Goal: Contribute content: Contribute content

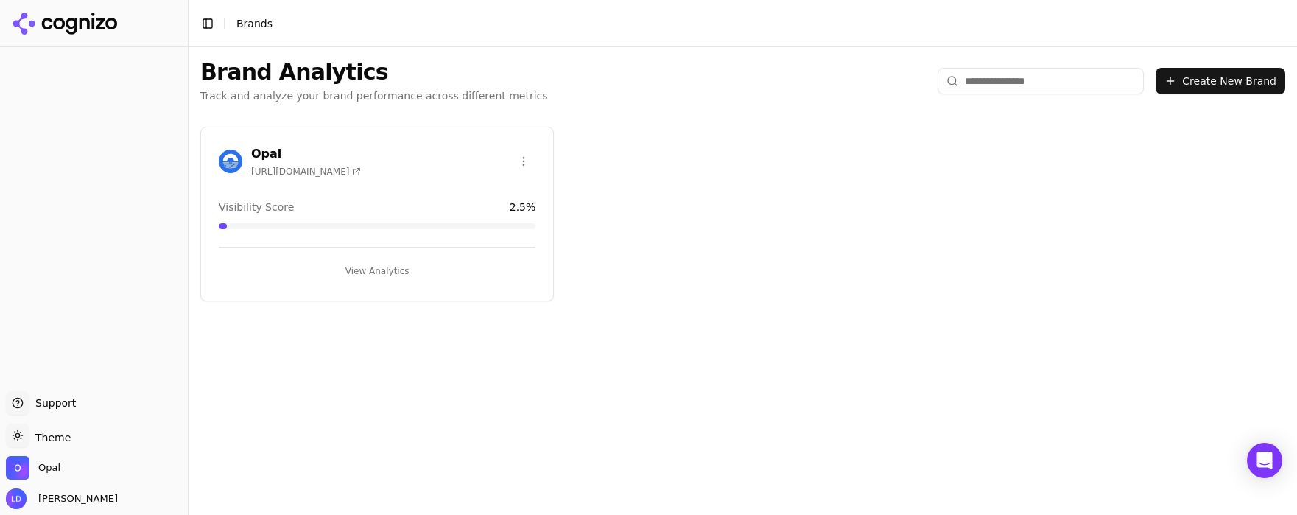
click at [385, 274] on button "View Analytics" at bounding box center [377, 271] width 317 height 24
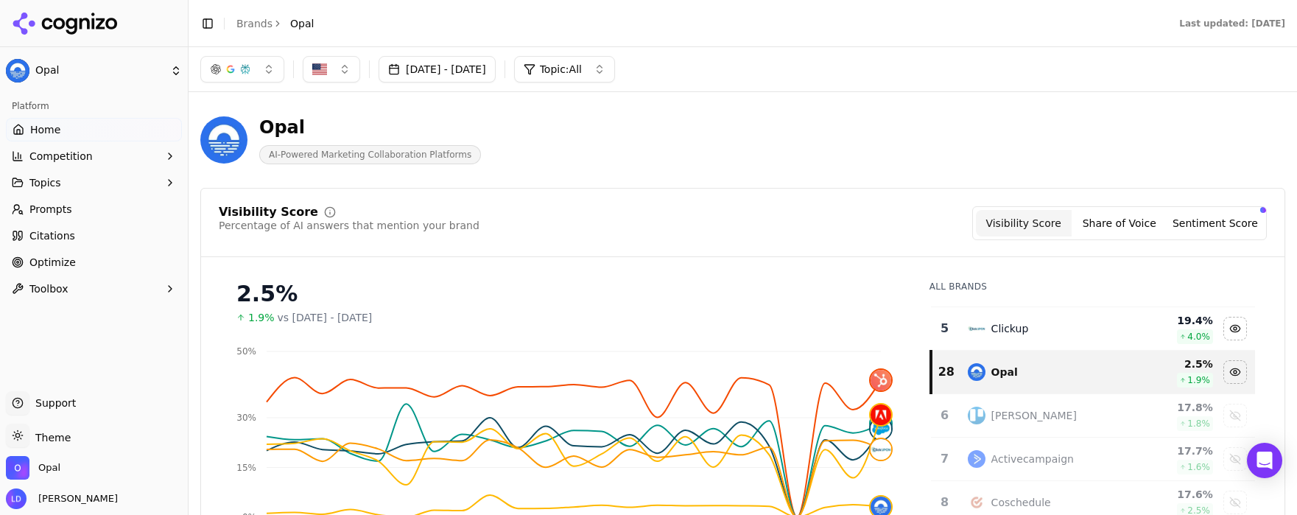
scroll to position [160, 0]
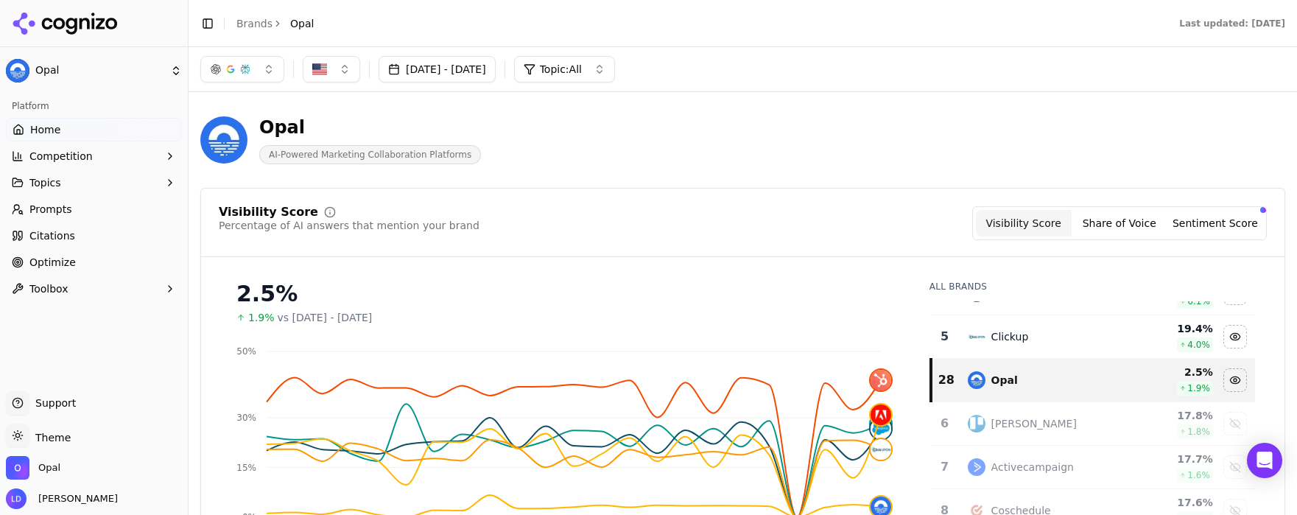
click at [55, 260] on span "Optimize" at bounding box center [52, 262] width 46 height 15
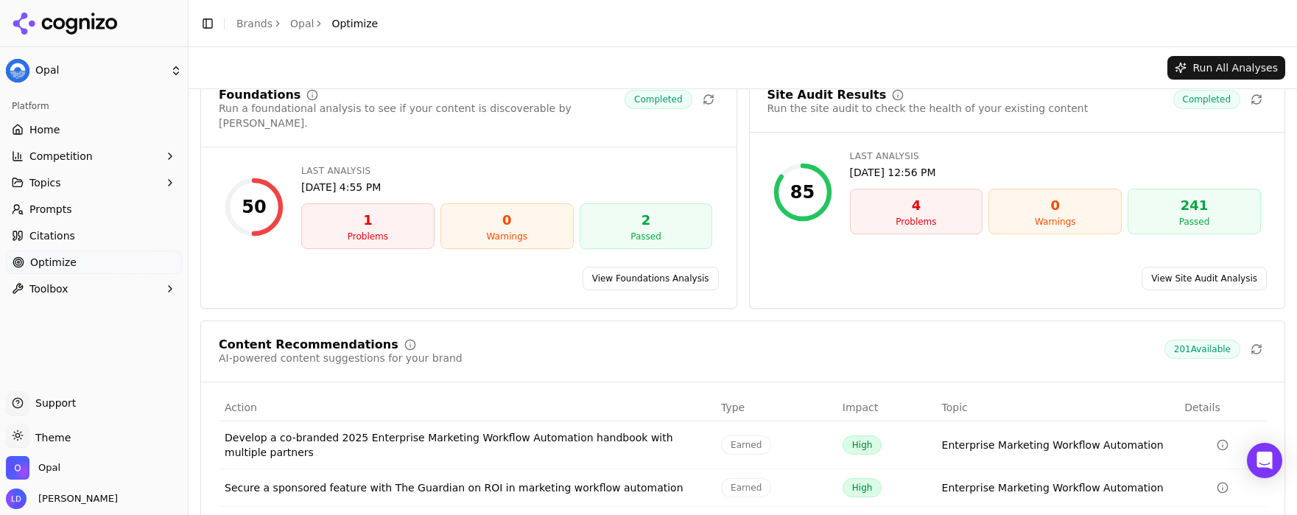
scroll to position [47, 0]
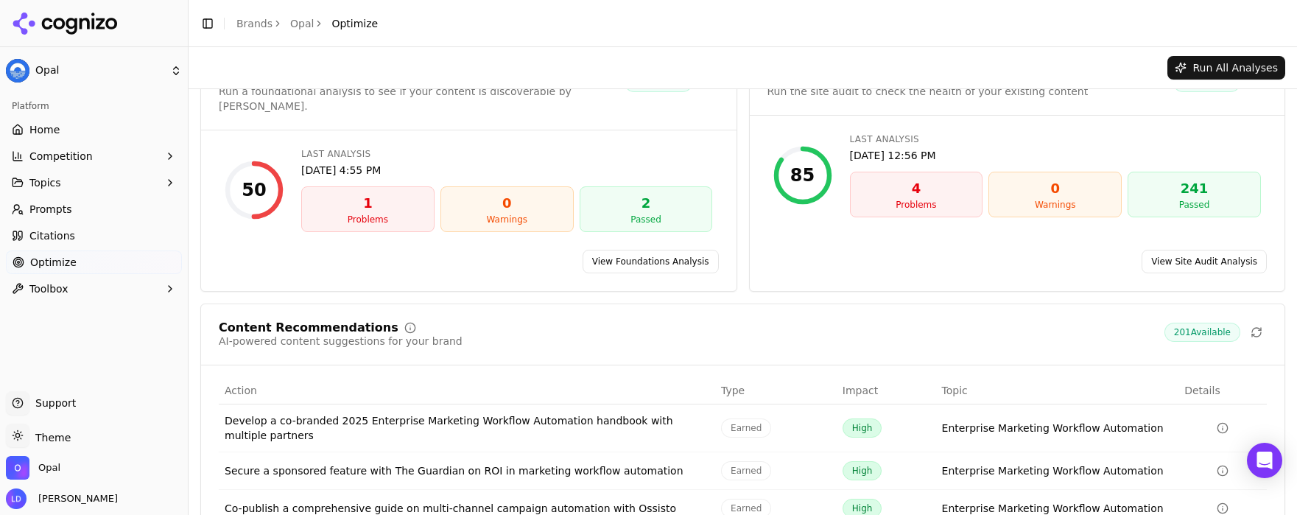
click at [1196, 383] on div "Details" at bounding box center [1223, 390] width 77 height 15
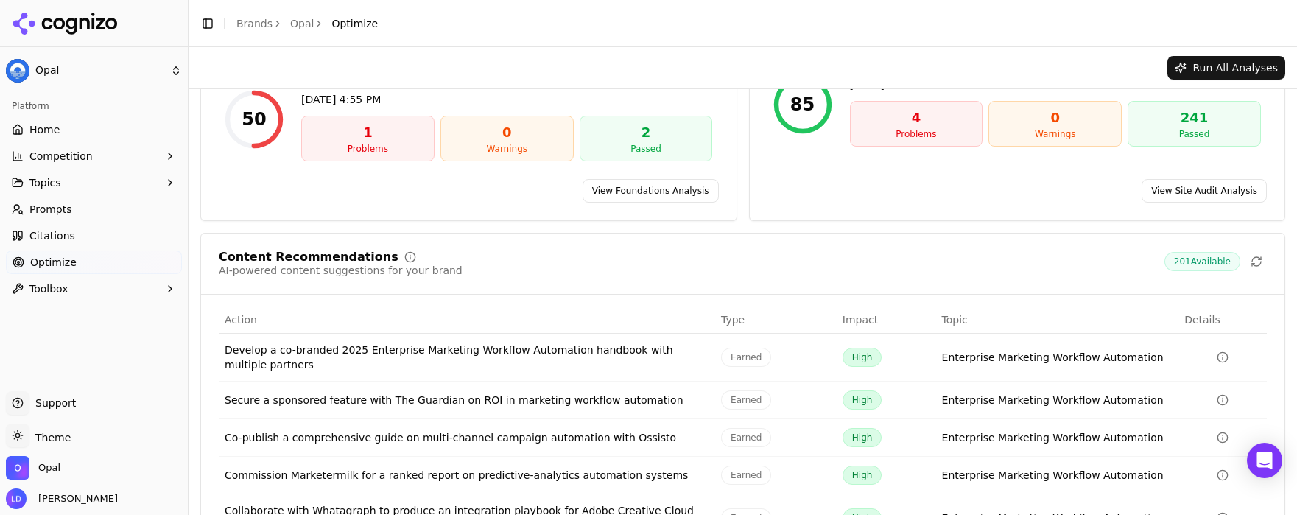
scroll to position [192, 0]
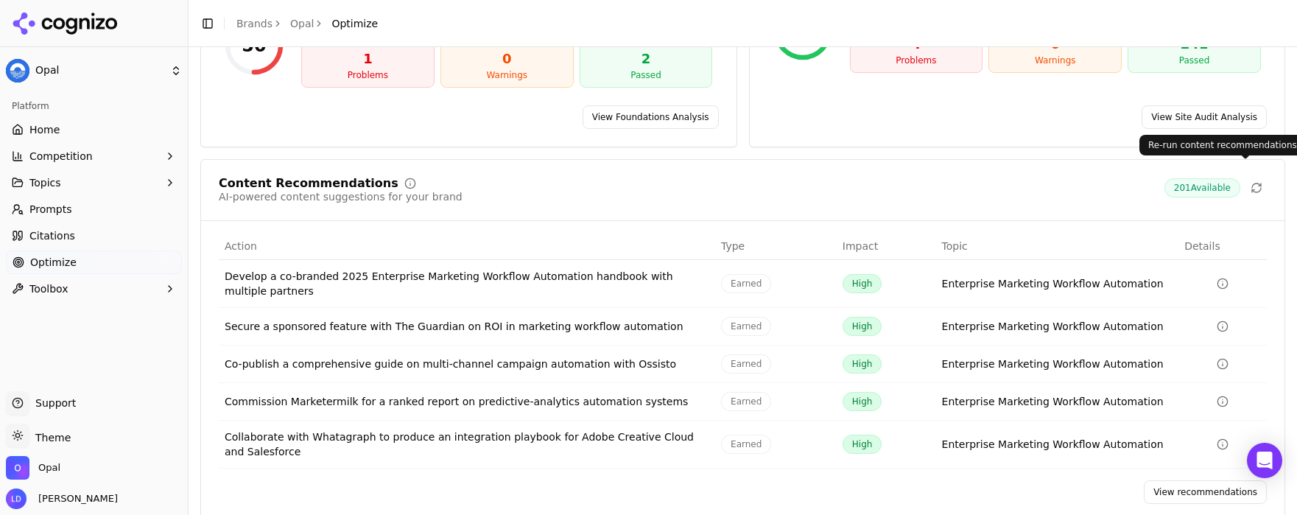
click at [1208, 178] on span "201 Available" at bounding box center [1203, 187] width 76 height 19
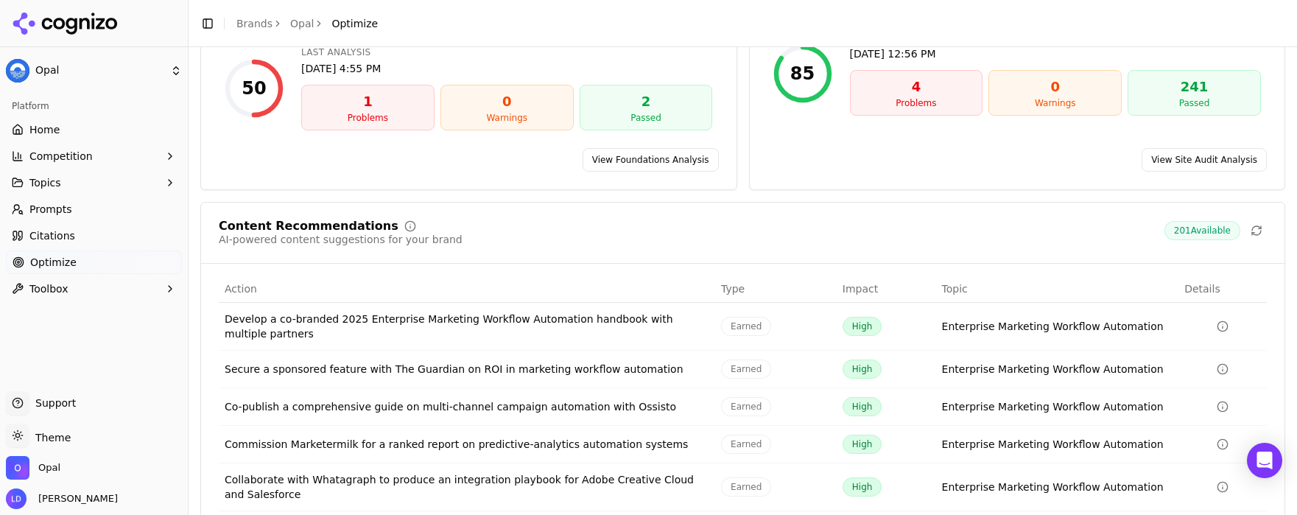
scroll to position [198, 0]
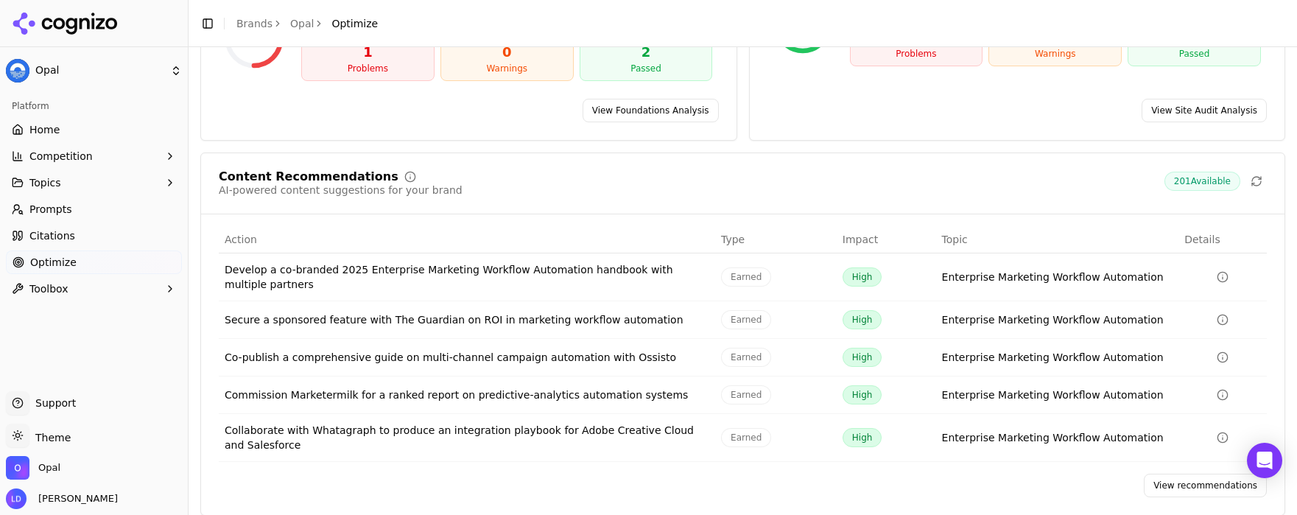
click at [1192, 226] on th "Details" at bounding box center [1223, 239] width 88 height 27
click at [1187, 232] on div "Details" at bounding box center [1223, 239] width 77 height 15
click at [1174, 474] on link "View recommendations" at bounding box center [1205, 486] width 123 height 24
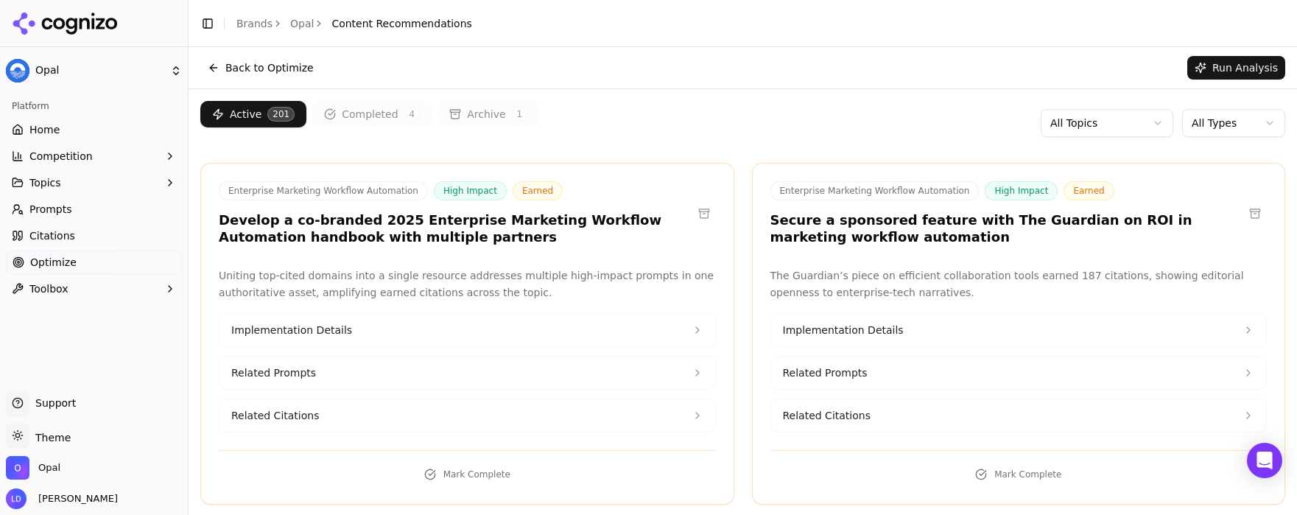
click at [1193, 121] on html "Opal Platform Home Competition Topics Prompts Citations Optimize Toolbox Suppor…" at bounding box center [648, 257] width 1297 height 515
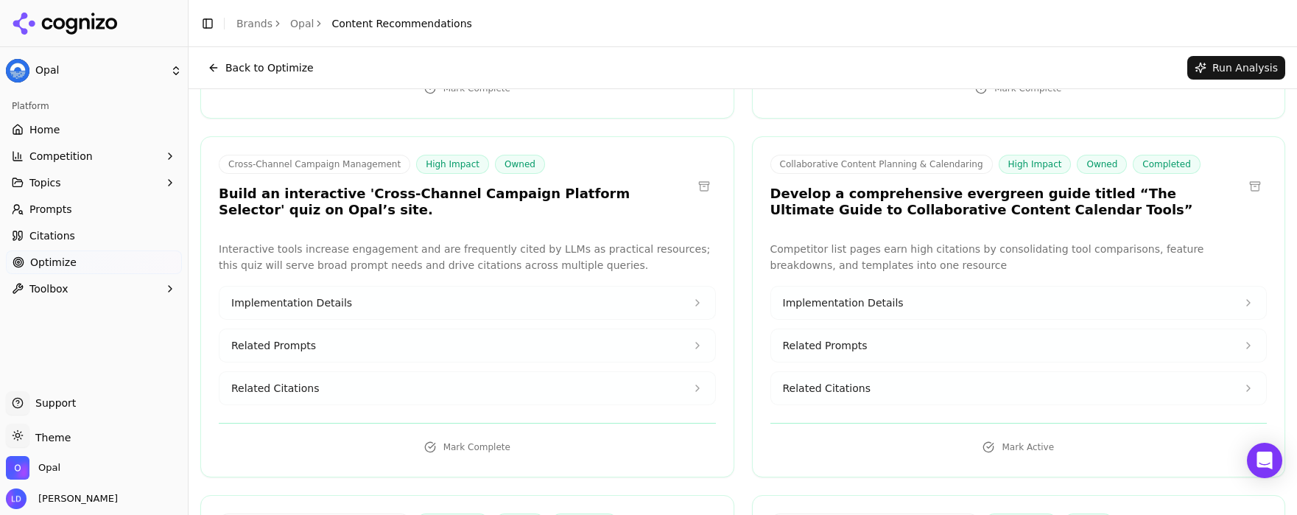
scroll to position [391, 0]
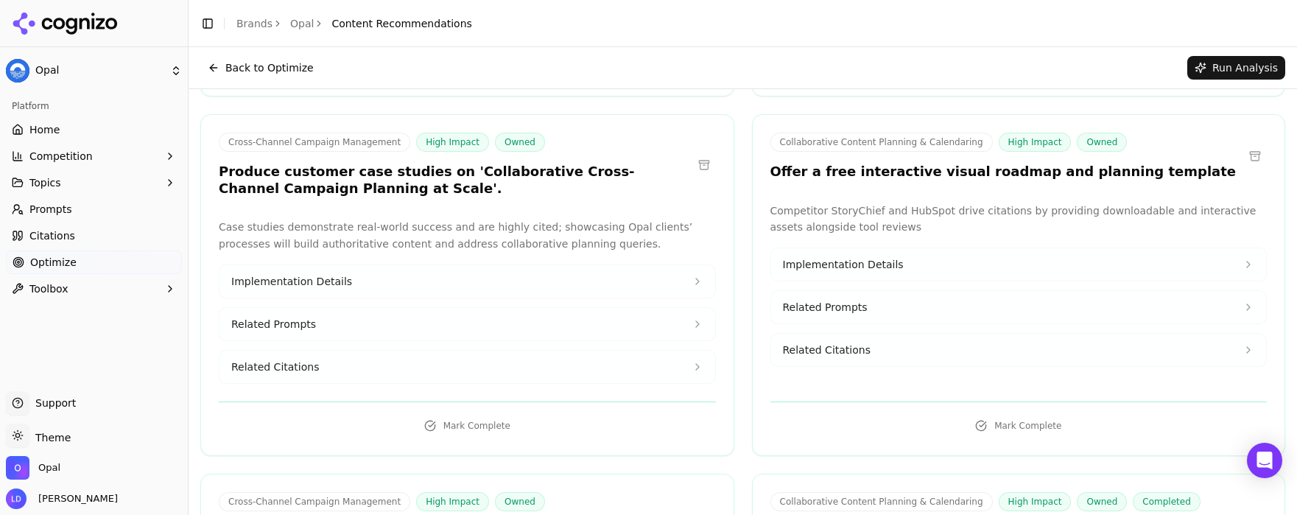
click at [55, 210] on span "Prompts" at bounding box center [50, 209] width 43 height 15
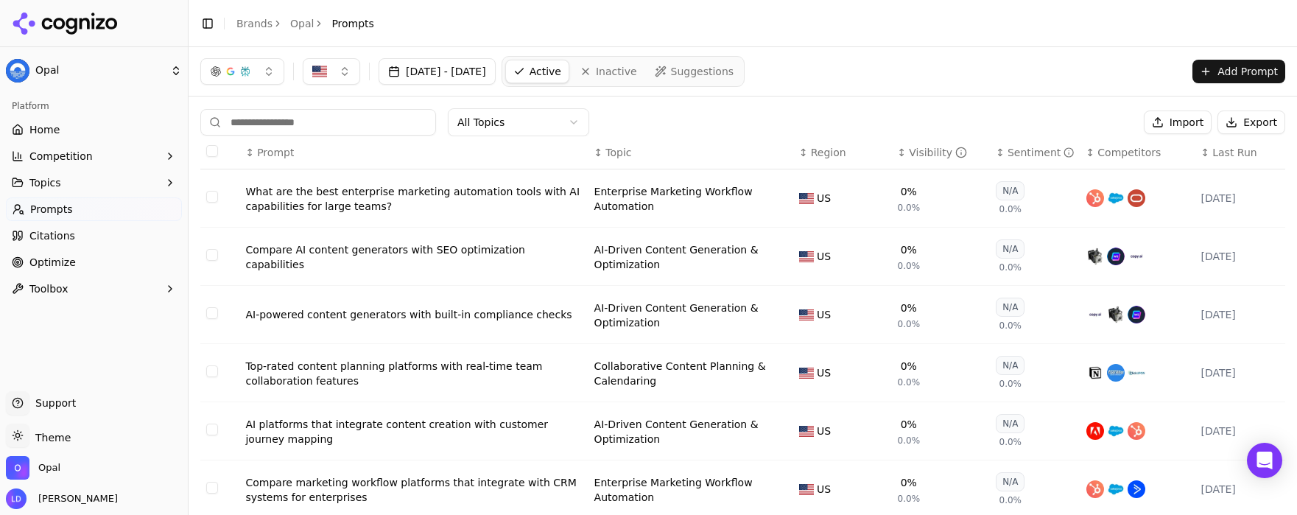
click at [67, 211] on span "Prompts" at bounding box center [51, 209] width 43 height 15
click at [55, 213] on span "Prompts" at bounding box center [51, 209] width 43 height 15
click at [55, 210] on span "Prompts" at bounding box center [51, 209] width 43 height 15
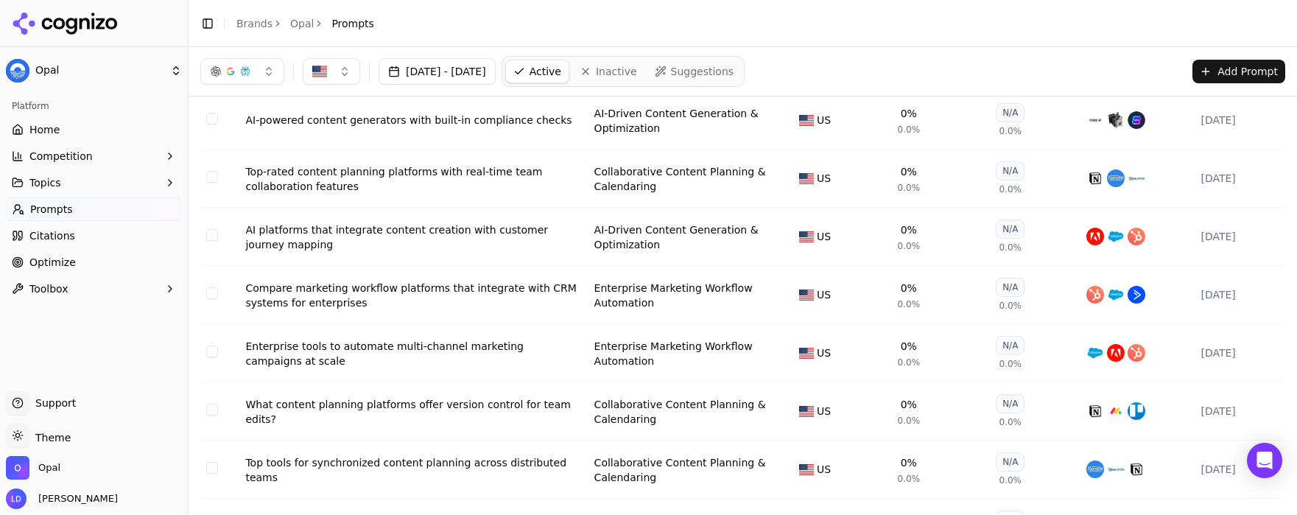
scroll to position [141, 0]
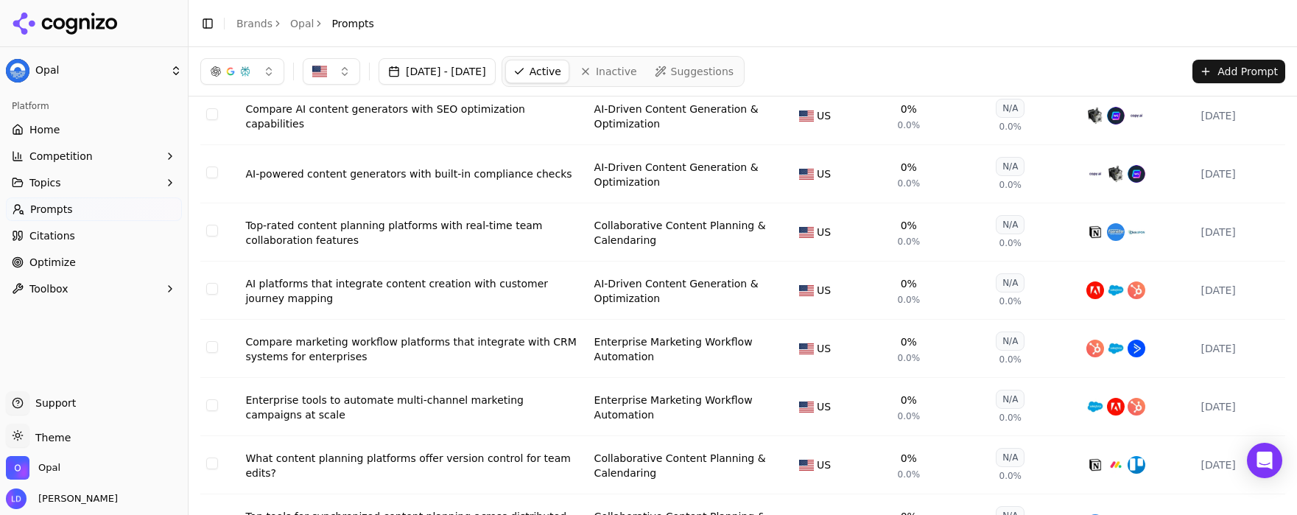
click at [52, 211] on span "Prompts" at bounding box center [51, 209] width 43 height 15
click at [1225, 77] on button "Add Prompt" at bounding box center [1239, 72] width 93 height 24
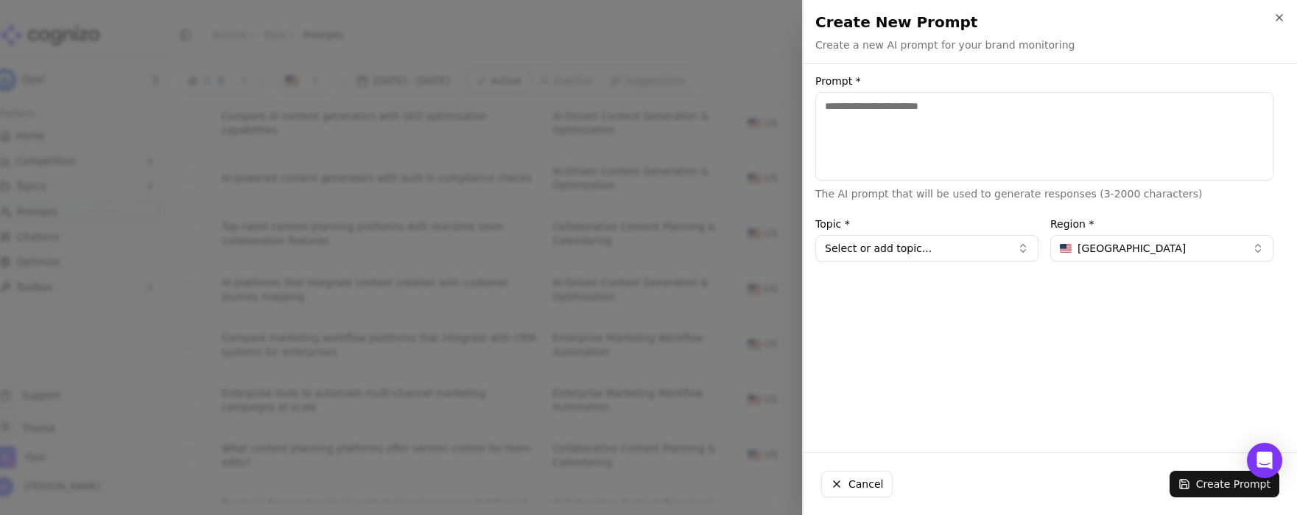
click at [838, 485] on button "Cancel" at bounding box center [856, 484] width 71 height 27
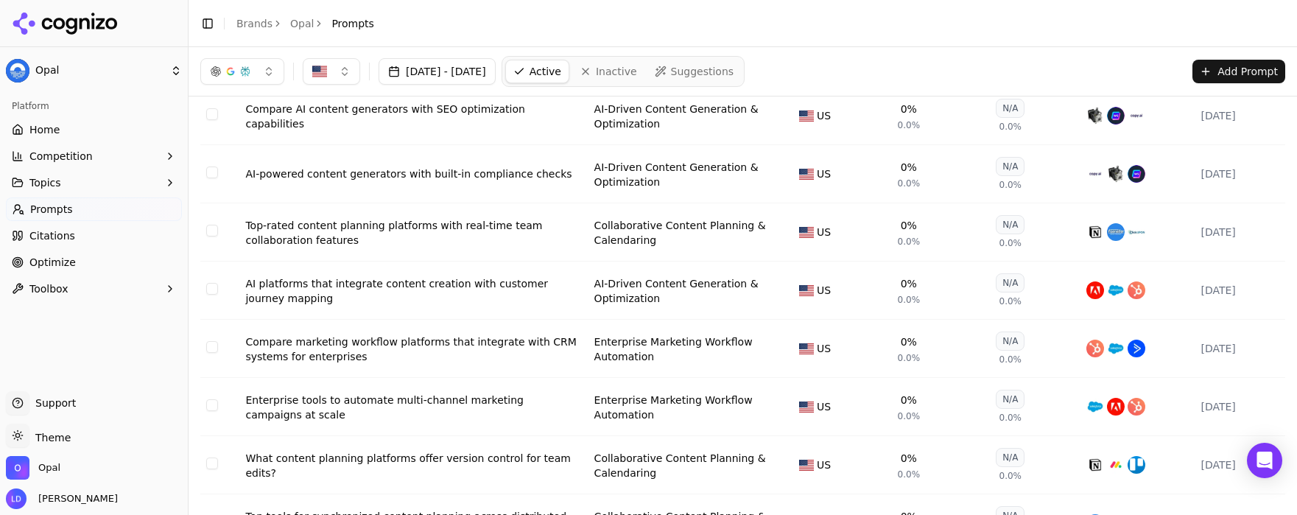
click at [1253, 63] on button "Add Prompt" at bounding box center [1239, 72] width 93 height 24
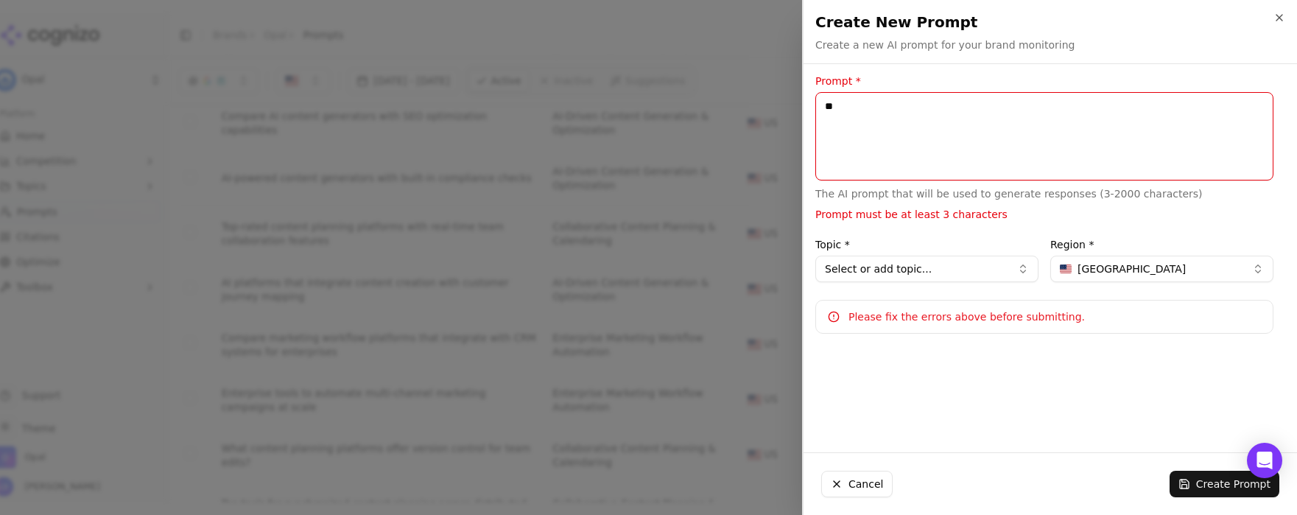
type textarea "*"
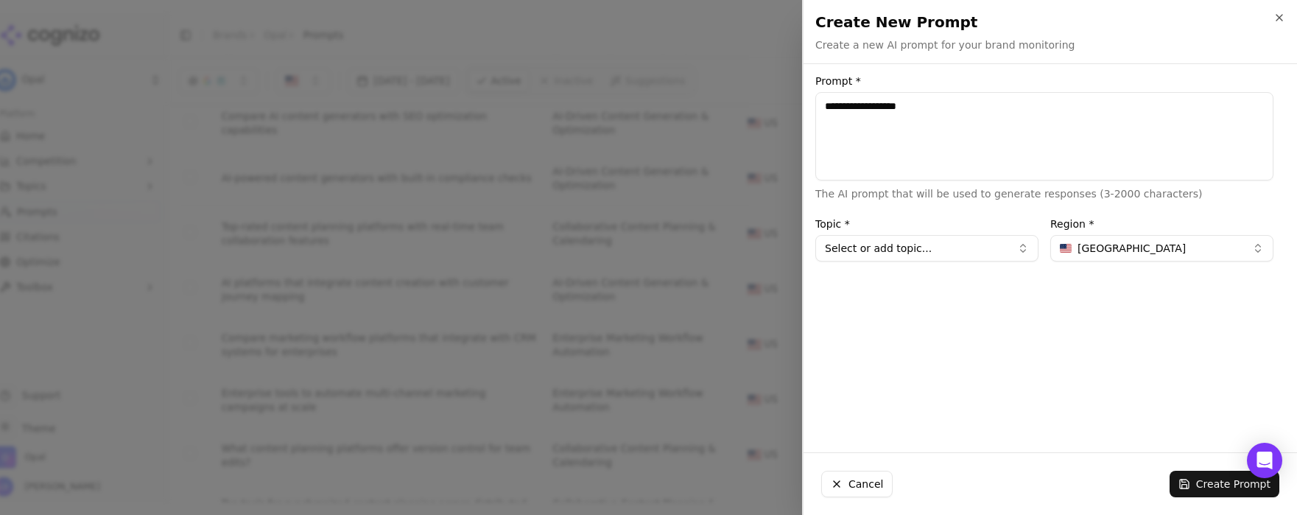
type textarea "**********"
click at [1195, 488] on button "Create Prompt" at bounding box center [1225, 484] width 110 height 27
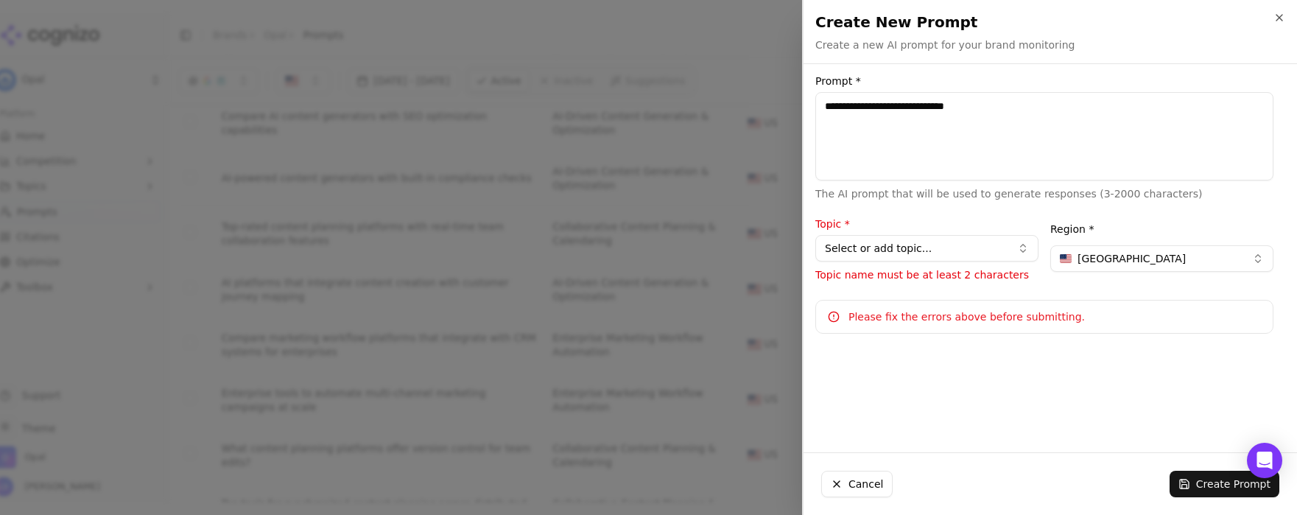
click at [955, 258] on button "Select or add topic..." at bounding box center [926, 248] width 223 height 27
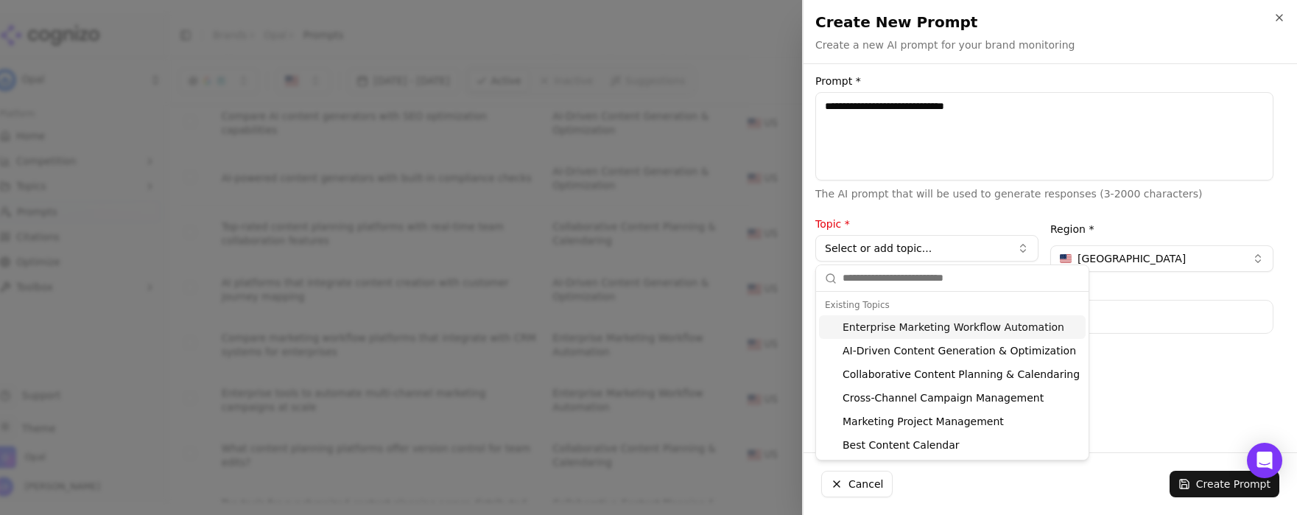
click at [896, 282] on input "text" at bounding box center [961, 278] width 237 height 29
click at [855, 302] on div "Existing Topics" at bounding box center [952, 305] width 267 height 21
click at [896, 262] on div "Topic * Select or add topic... Topic name must be at least 2 characters" at bounding box center [926, 250] width 223 height 63
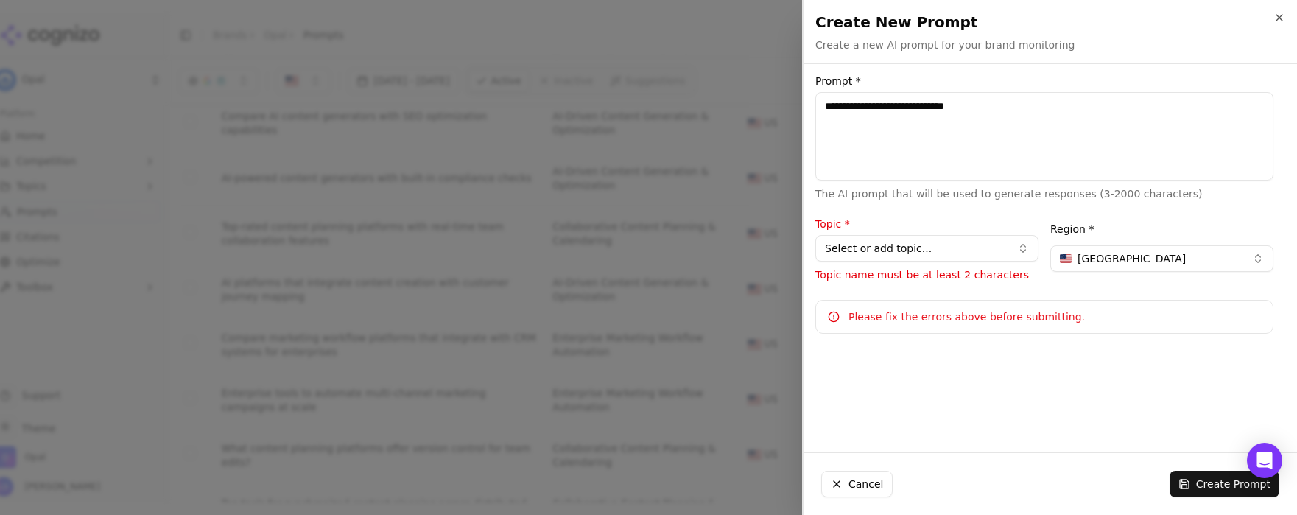
click at [974, 243] on button "Select or add topic..." at bounding box center [926, 248] width 223 height 27
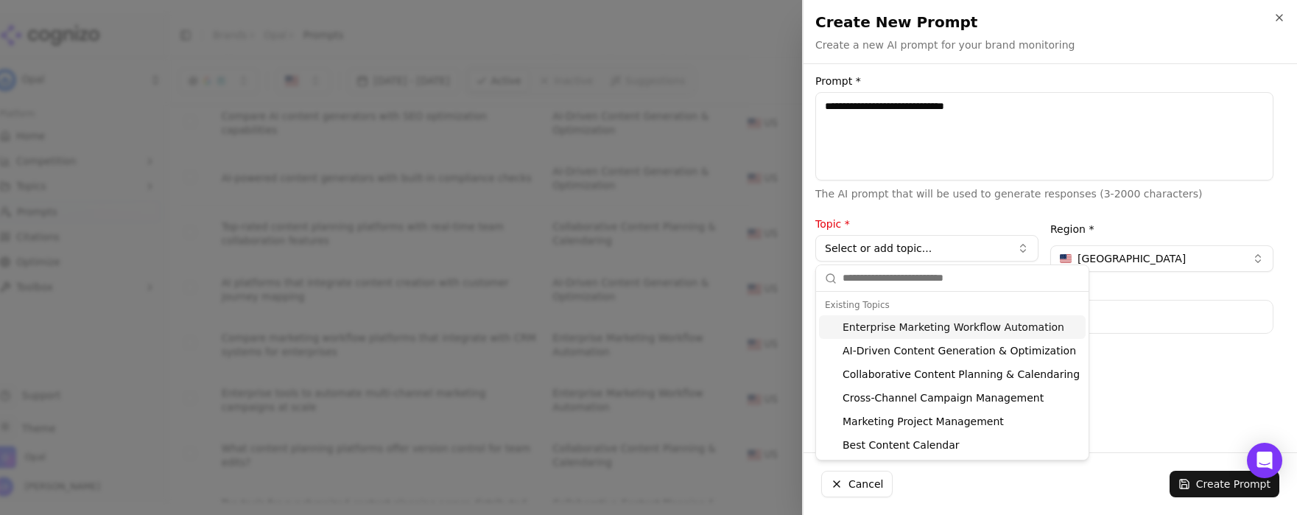
click at [949, 286] on input "text" at bounding box center [961, 278] width 237 height 29
click at [1150, 320] on div "Please fix the errors above before submitting." at bounding box center [1055, 316] width 413 height 15
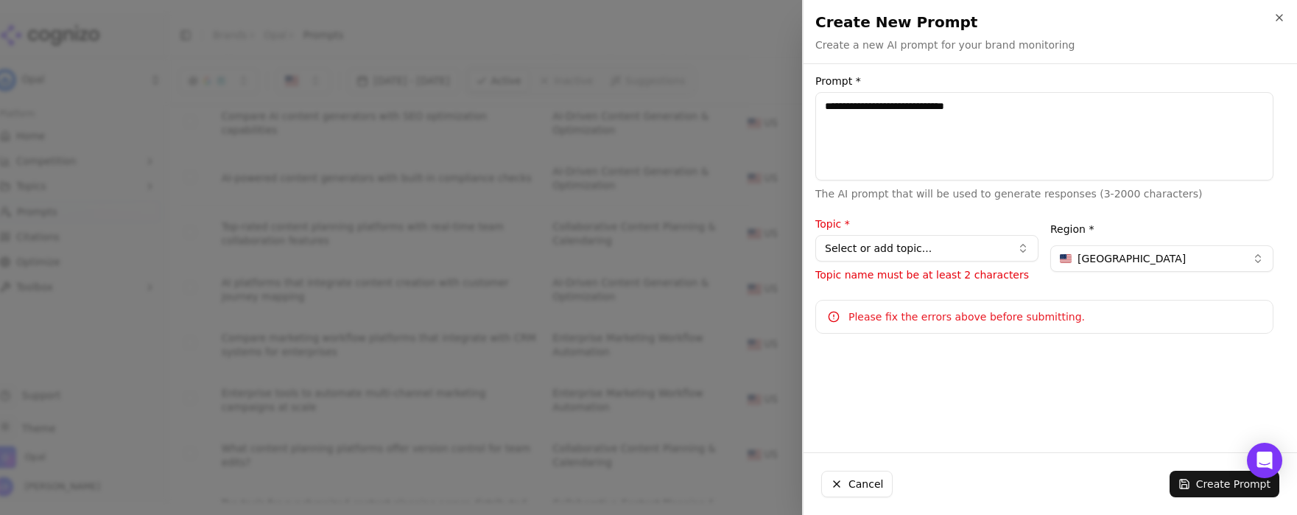
click at [959, 247] on button "Select or add topic..." at bounding box center [926, 248] width 223 height 27
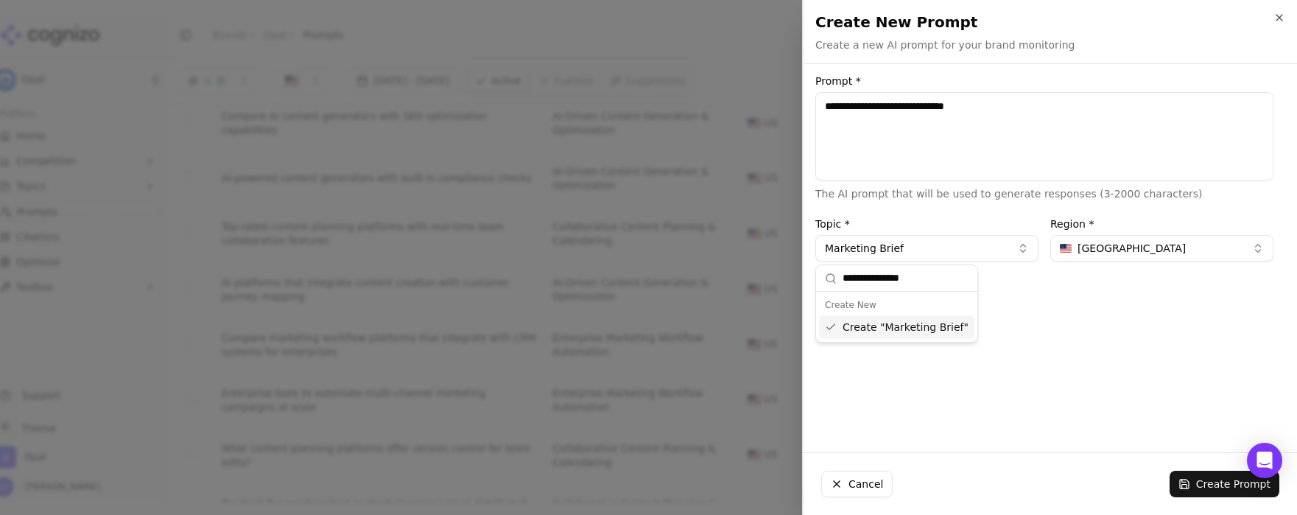
type input "**********"
click at [1199, 483] on button "Create Prompt" at bounding box center [1225, 484] width 110 height 27
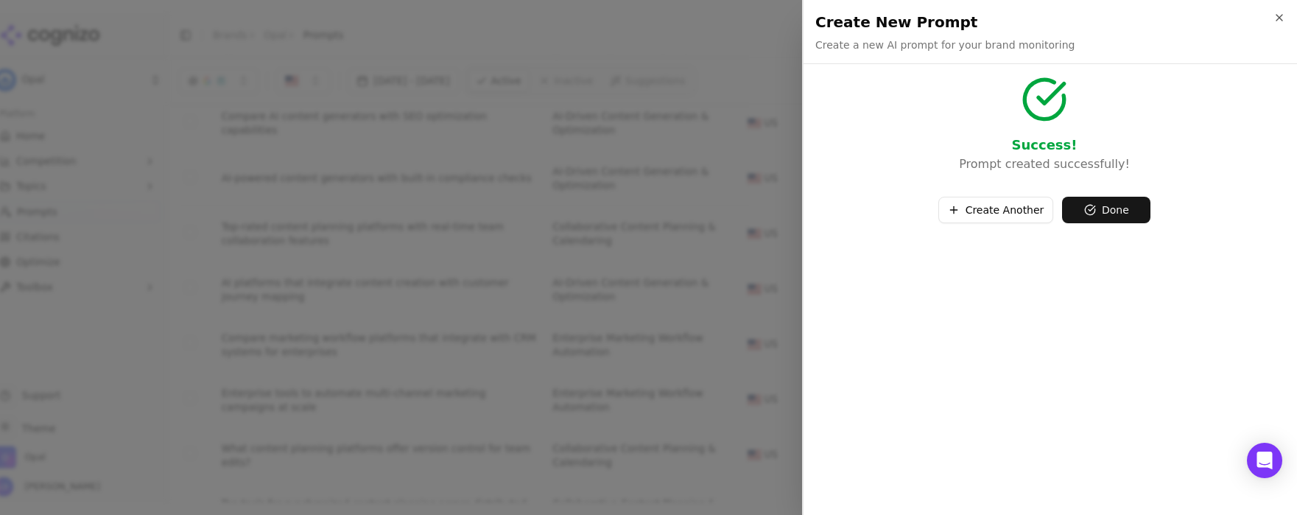
click at [1098, 207] on button "Done" at bounding box center [1106, 210] width 88 height 27
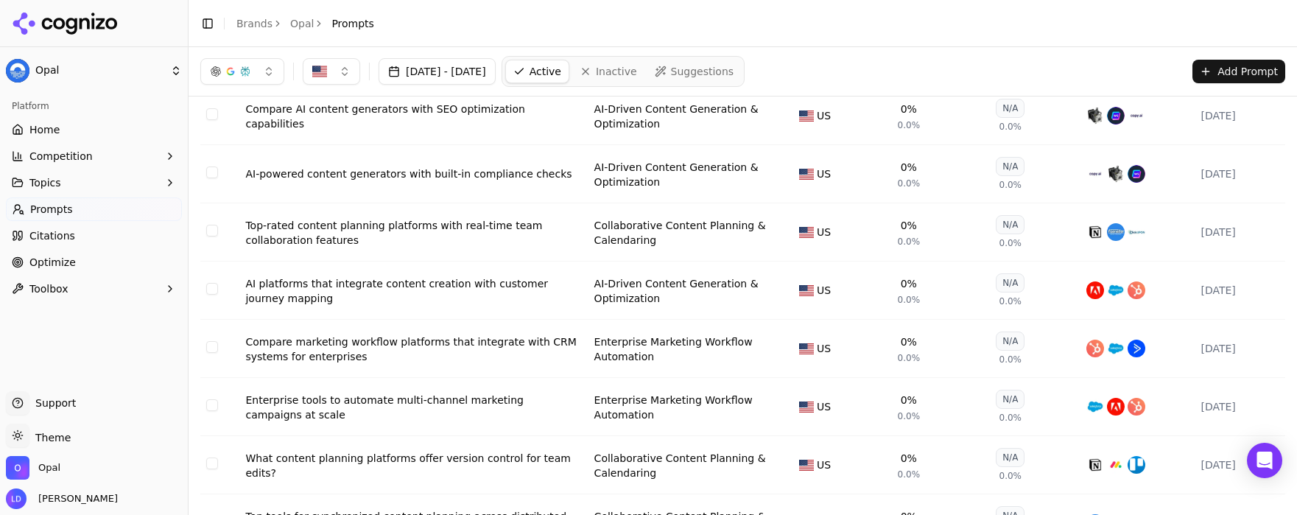
click at [1229, 73] on button "Add Prompt" at bounding box center [1239, 72] width 93 height 24
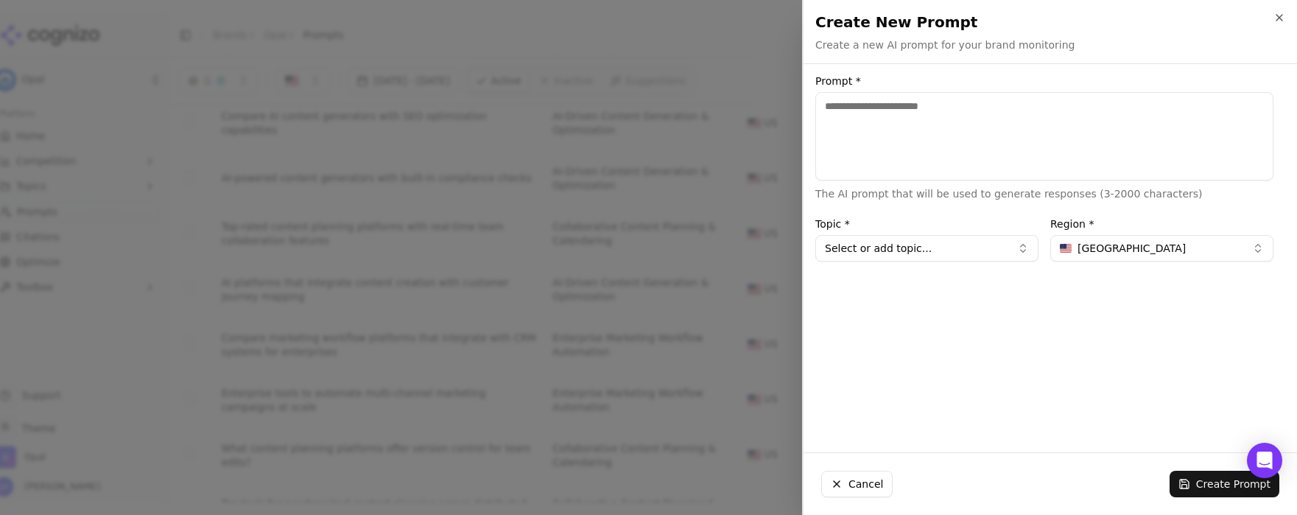
click at [937, 119] on textarea "Prompt *" at bounding box center [1044, 136] width 458 height 88
type textarea "**********"
click at [894, 253] on button "Select or add topic..." at bounding box center [926, 248] width 223 height 27
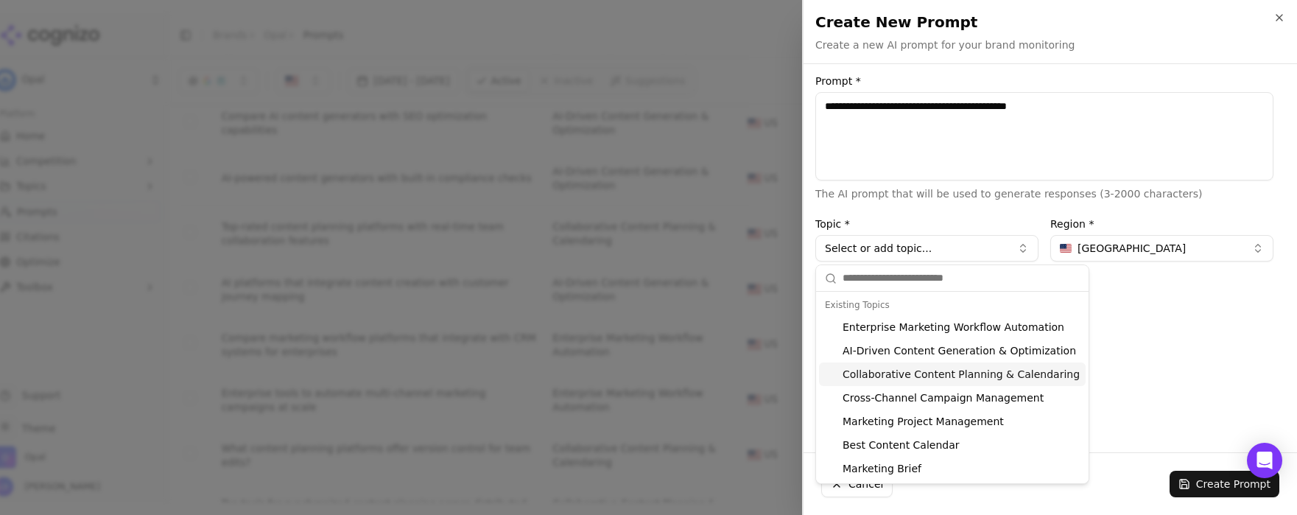
click at [997, 375] on div "Collaborative Content Planning & Calendaring" at bounding box center [952, 374] width 267 height 24
type input "**********"
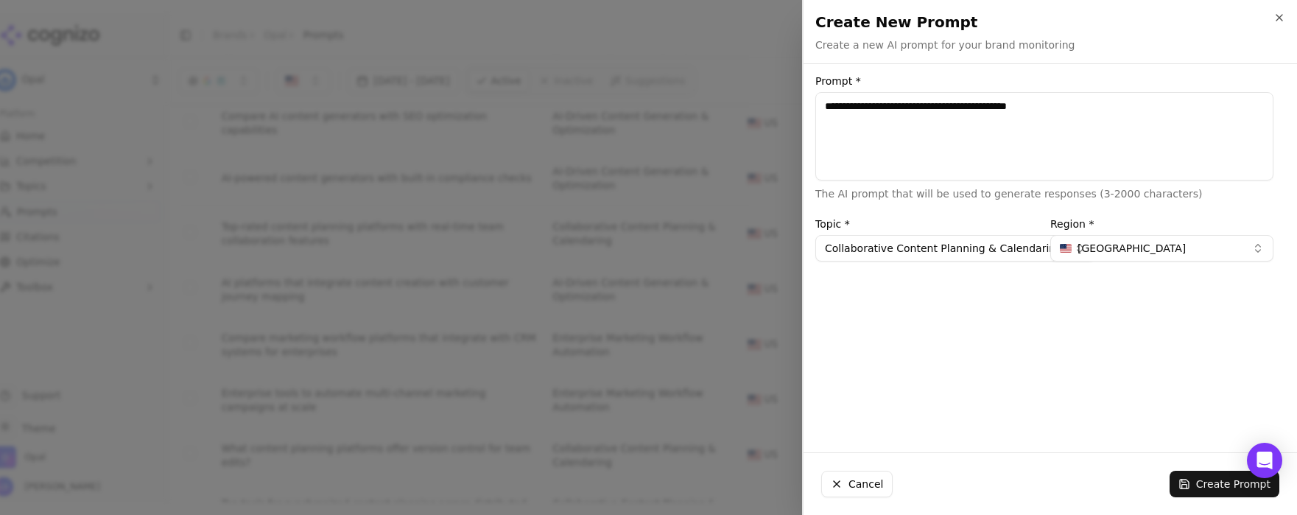
click at [1213, 474] on button "Create Prompt" at bounding box center [1225, 484] width 110 height 27
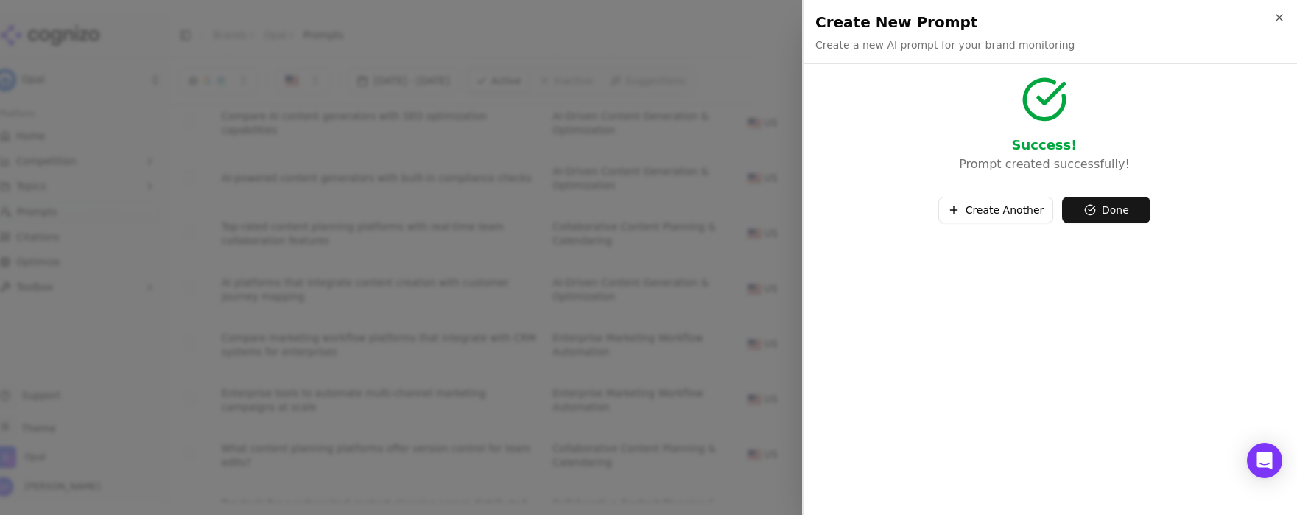
click at [1091, 208] on button "Done" at bounding box center [1106, 210] width 88 height 27
